Goal: Task Accomplishment & Management: Manage account settings

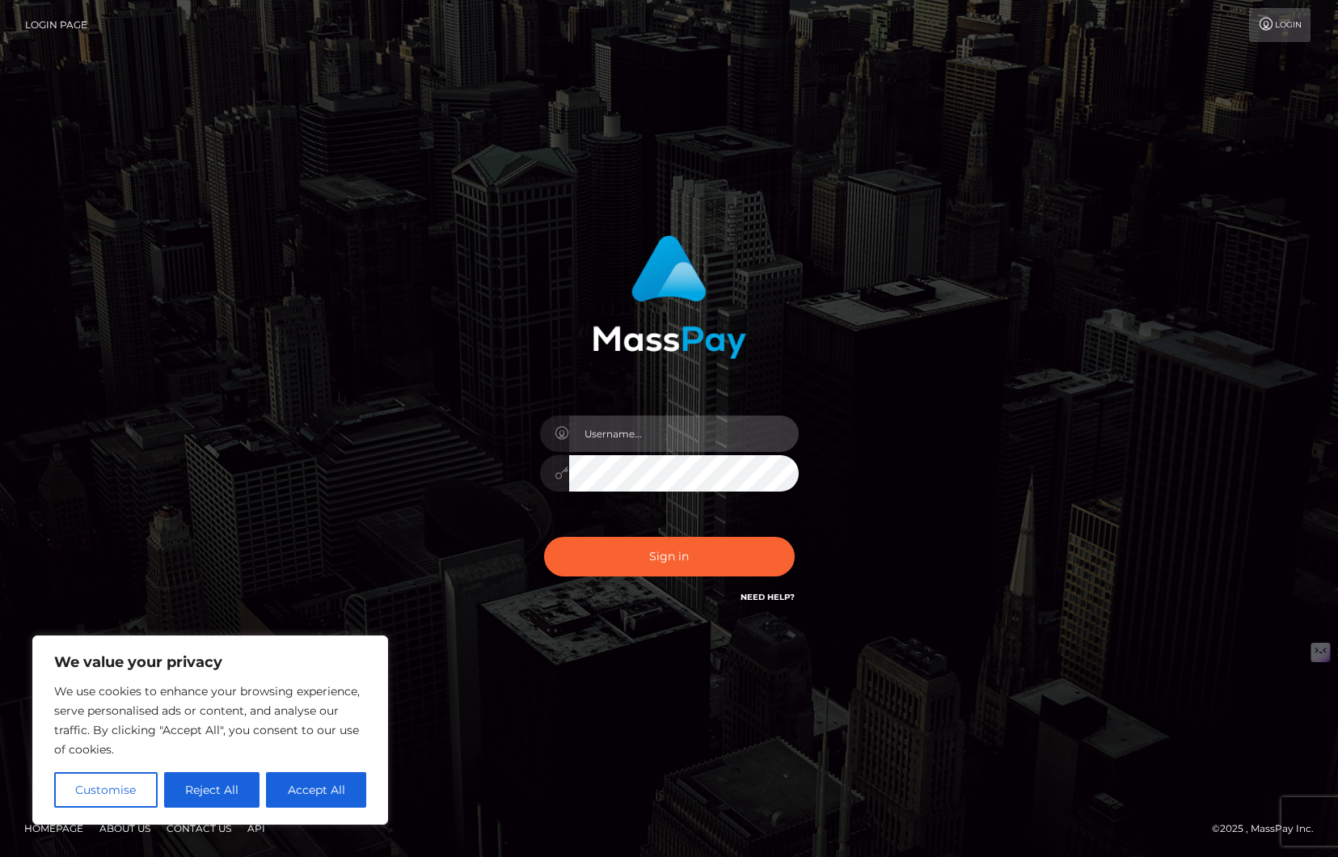
click at [714, 418] on input "text" at bounding box center [684, 433] width 230 height 36
type input "ollieAN.fanvue"
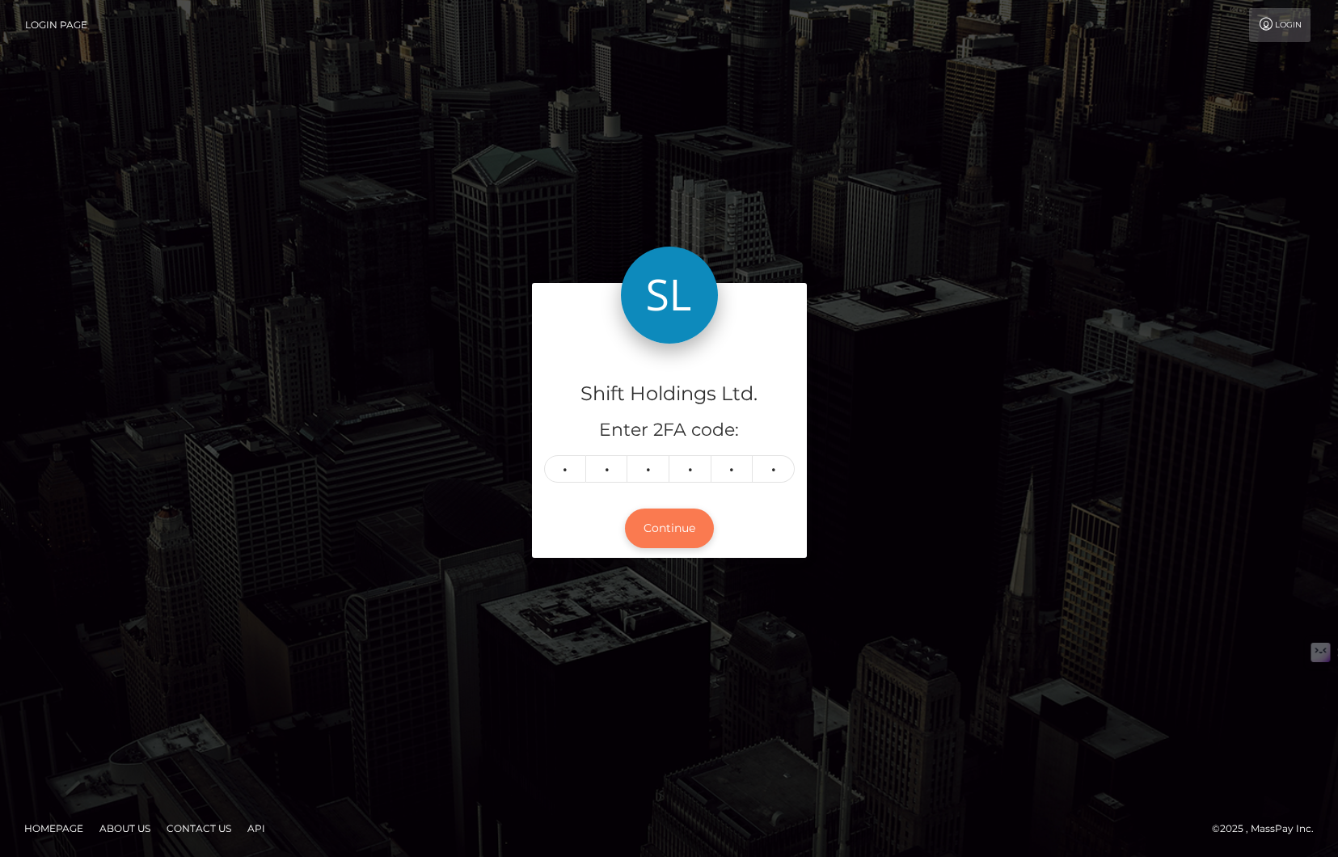
click at [668, 523] on button "Continue" at bounding box center [669, 528] width 89 height 40
